Goal: Task Accomplishment & Management: Manage account settings

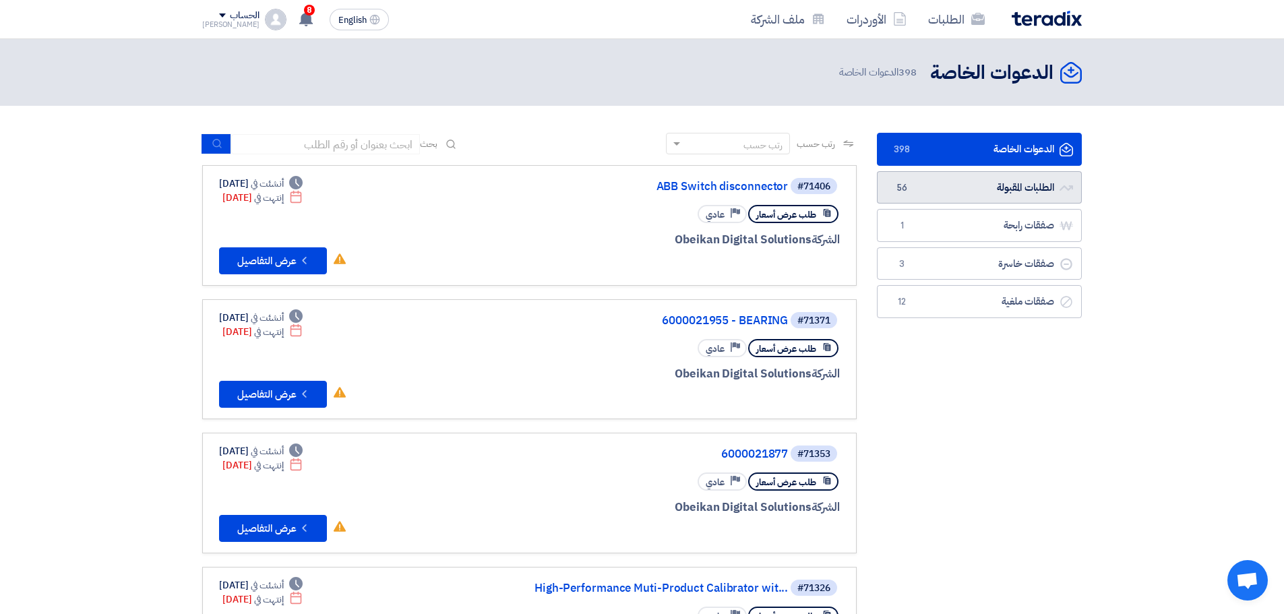
click at [937, 186] on link "الطلبات المقبولة الطلبات المقبولة 56" at bounding box center [979, 187] width 205 height 33
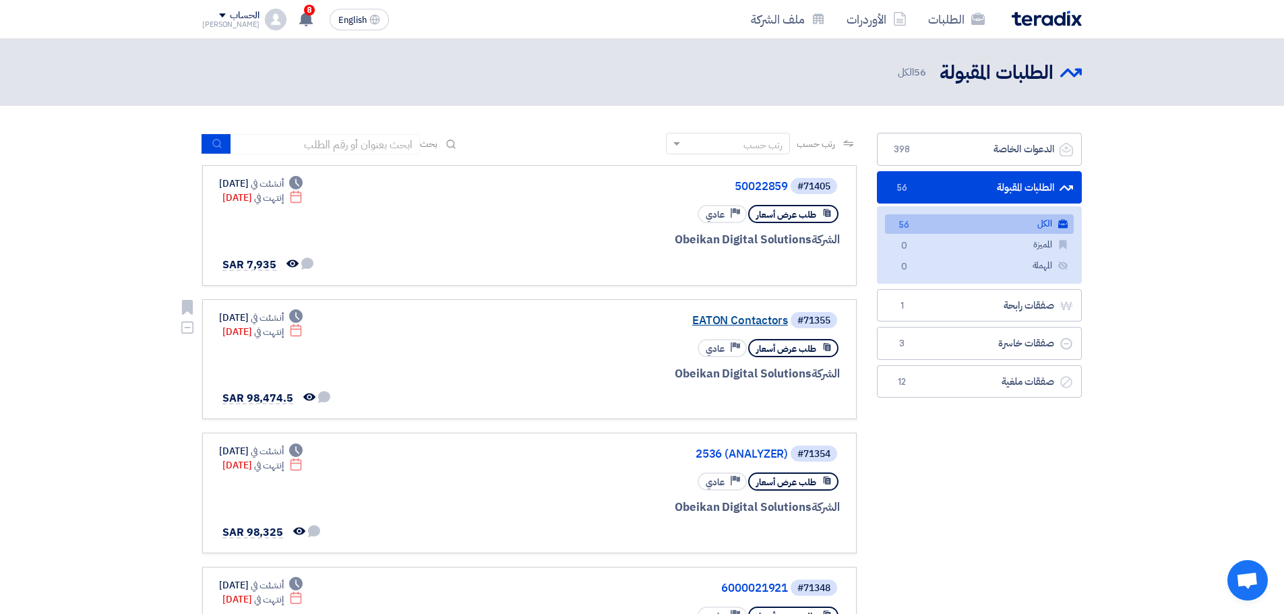
click at [748, 319] on link "EATON Contactors" at bounding box center [653, 321] width 270 height 12
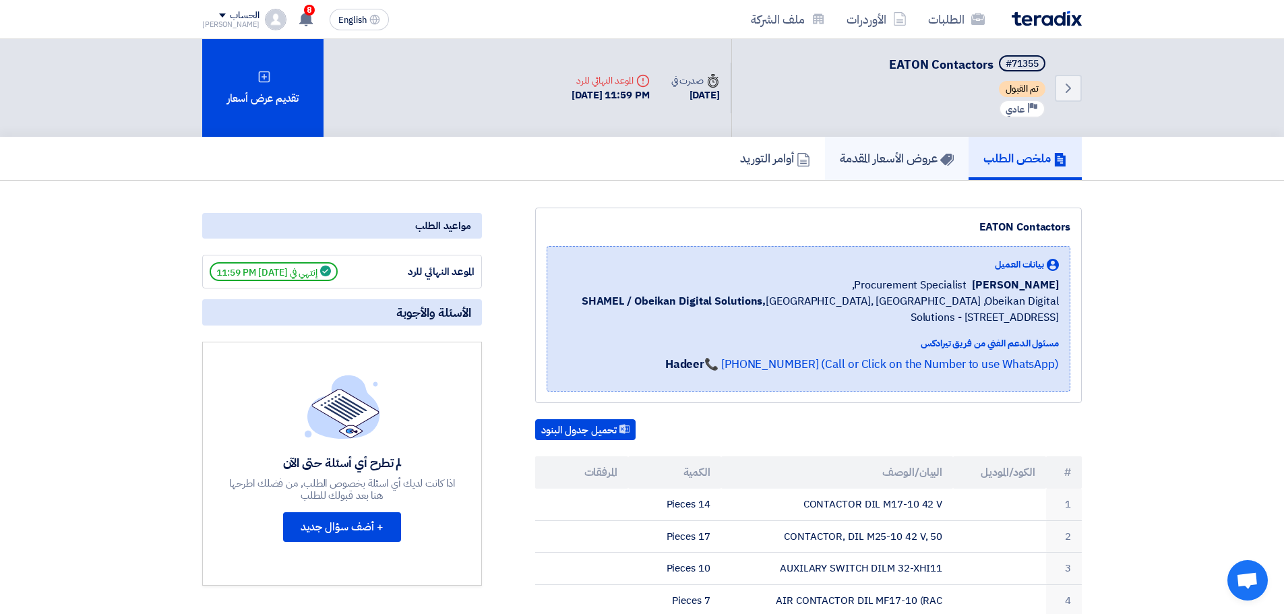
click at [928, 153] on h5 "عروض الأسعار المقدمة" at bounding box center [897, 158] width 114 height 16
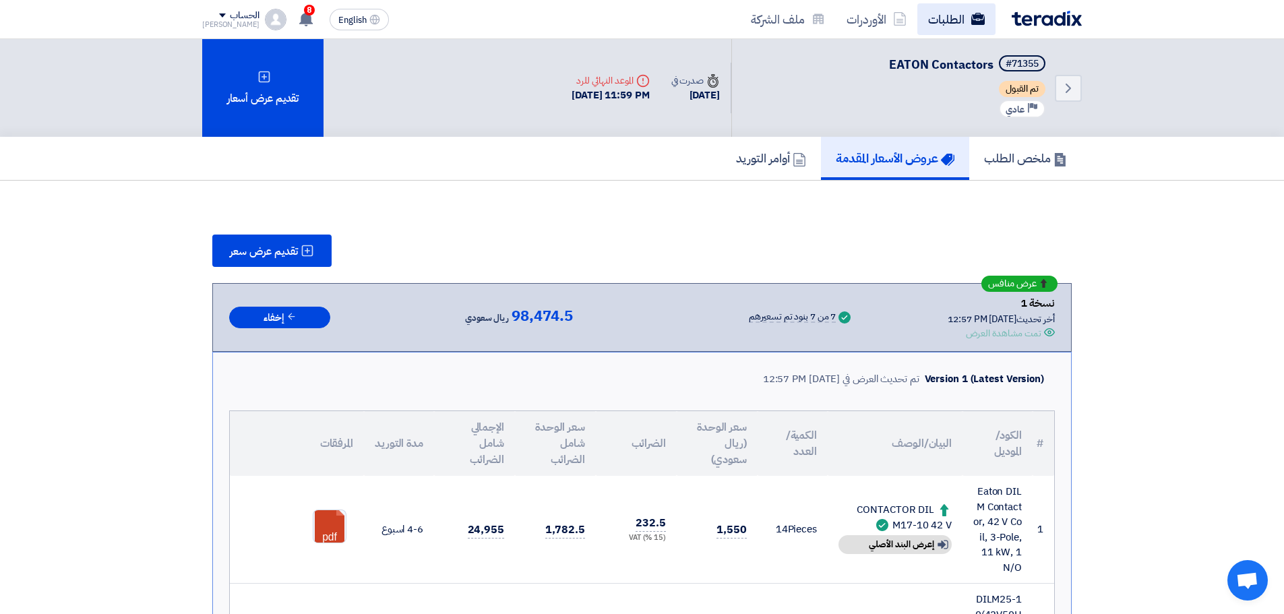
click at [937, 14] on link "الطلبات" at bounding box center [956, 19] width 78 height 32
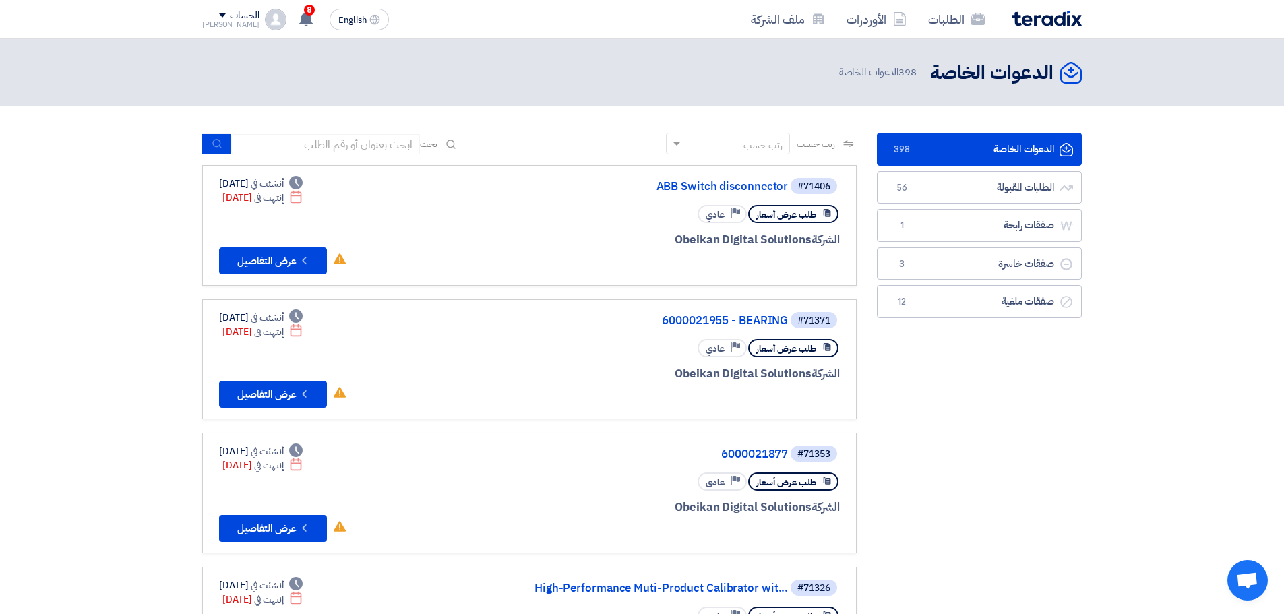
scroll to position [253, 0]
